Goal: Check status: Check status

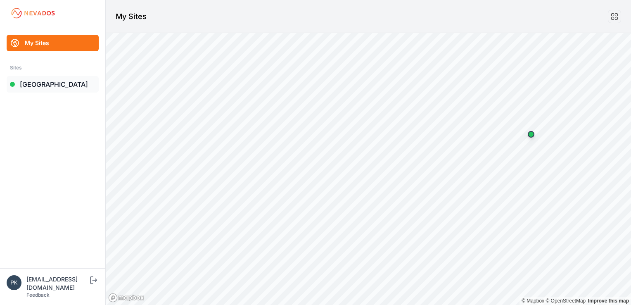
click at [43, 83] on link "[GEOGRAPHIC_DATA]" at bounding box center [53, 84] width 92 height 17
click at [27, 84] on link "[GEOGRAPHIC_DATA]" at bounding box center [53, 84] width 92 height 17
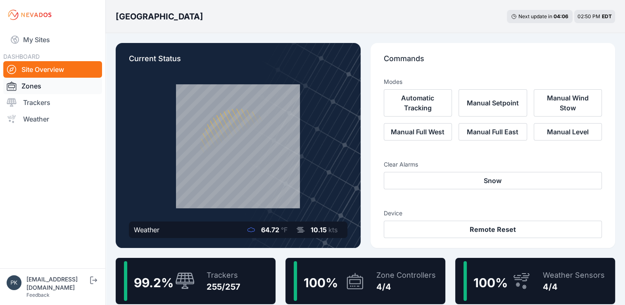
click at [30, 87] on link "Zones" at bounding box center [52, 86] width 99 height 17
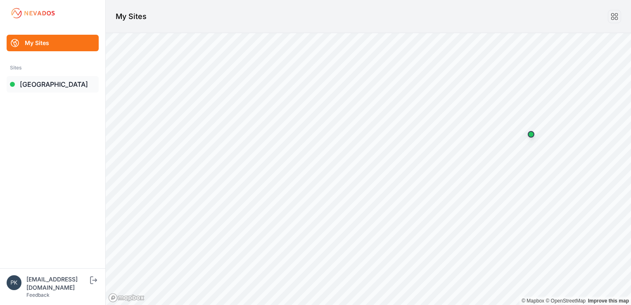
click at [28, 85] on link "[GEOGRAPHIC_DATA]" at bounding box center [53, 84] width 92 height 17
click at [41, 83] on link "[GEOGRAPHIC_DATA]" at bounding box center [53, 84] width 92 height 17
